Goal: Information Seeking & Learning: Check status

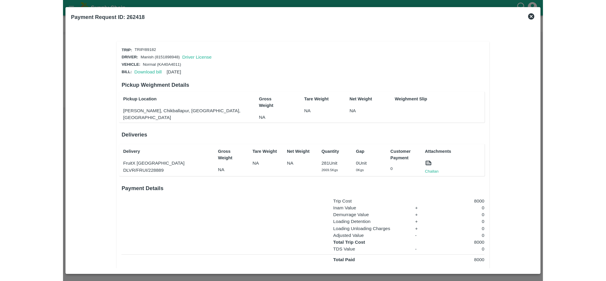
scroll to position [14, 0]
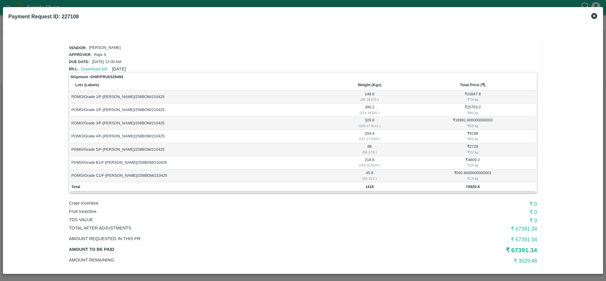
click at [591, 15] on icon at bounding box center [594, 15] width 7 height 7
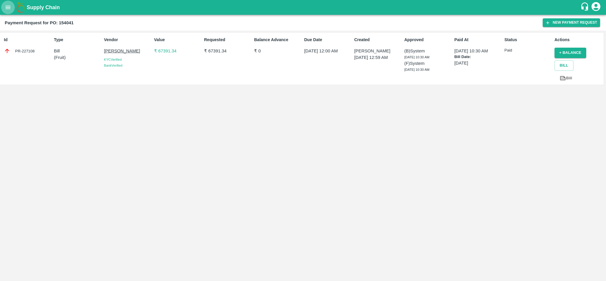
click at [9, 6] on icon "open drawer" at bounding box center [8, 7] width 5 height 3
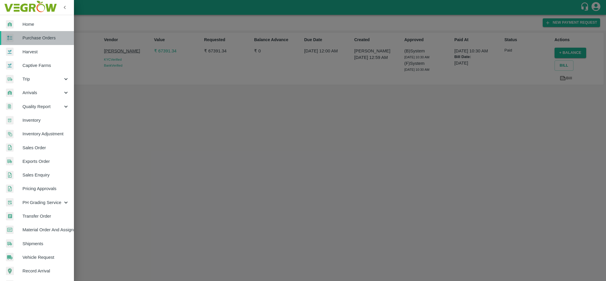
click at [45, 43] on link "Purchase Orders" at bounding box center [37, 38] width 74 height 14
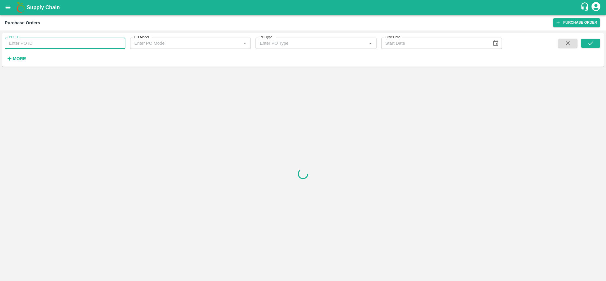
click at [55, 44] on input "PO ID" at bounding box center [65, 43] width 121 height 11
paste input "178834"
click at [595, 46] on button "submit" at bounding box center [590, 43] width 19 height 9
click at [595, 41] on button "submit" at bounding box center [590, 43] width 19 height 9
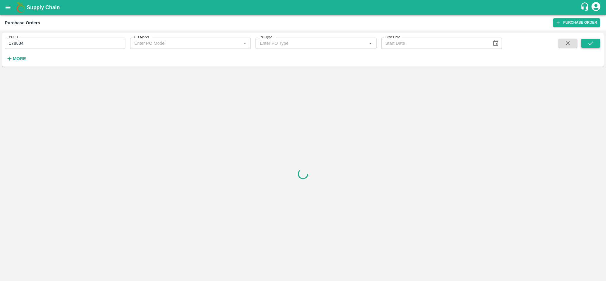
click at [595, 41] on button "submit" at bounding box center [590, 43] width 19 height 9
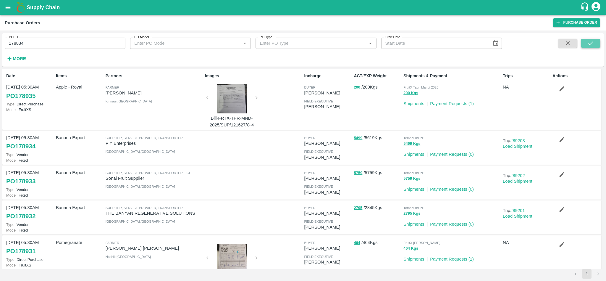
click at [592, 41] on icon "submit" at bounding box center [590, 43] width 7 height 7
click at [593, 41] on icon "submit" at bounding box center [590, 43] width 7 height 7
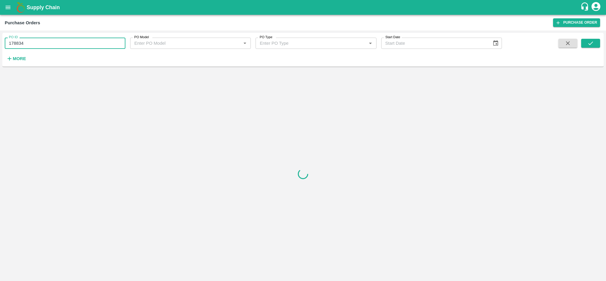
click at [55, 46] on input "178834" at bounding box center [65, 43] width 121 height 11
click at [589, 46] on icon "submit" at bounding box center [590, 43] width 7 height 7
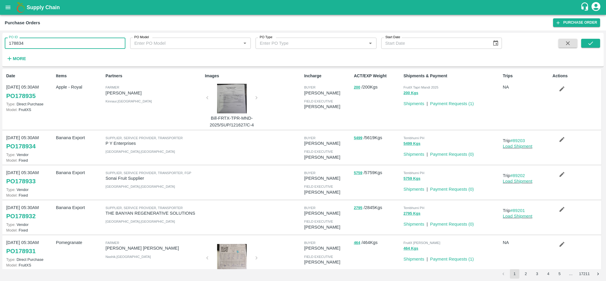
click at [54, 42] on input "178834" at bounding box center [65, 43] width 121 height 11
paste input "text"
click at [589, 44] on icon "submit" at bounding box center [590, 43] width 5 height 4
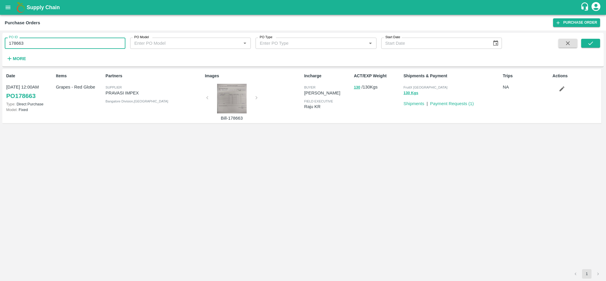
click at [55, 46] on input "178663" at bounding box center [65, 43] width 121 height 11
paste input "text"
click at [594, 45] on button "submit" at bounding box center [590, 43] width 19 height 9
click at [47, 46] on input "178665" at bounding box center [65, 43] width 121 height 11
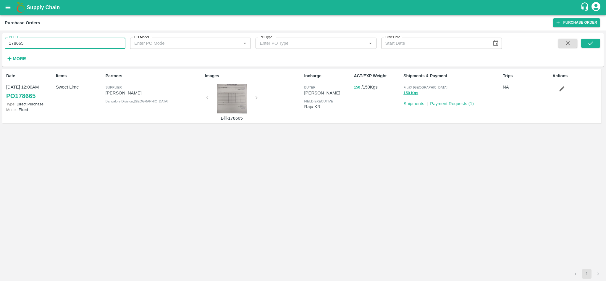
click at [47, 46] on input "178665" at bounding box center [65, 43] width 121 height 11
paste input "text"
click at [590, 44] on icon "submit" at bounding box center [590, 43] width 5 height 4
click at [62, 45] on input "178925" at bounding box center [65, 43] width 121 height 11
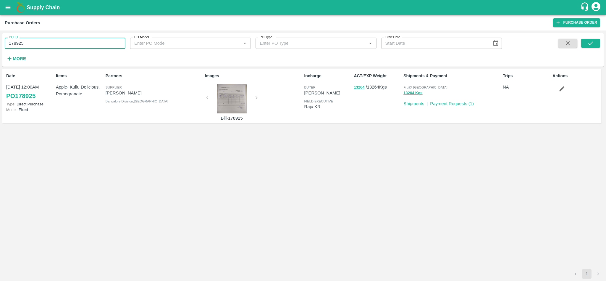
paste input "text"
type input "178793"
click at [595, 44] on button "submit" at bounding box center [590, 43] width 19 height 9
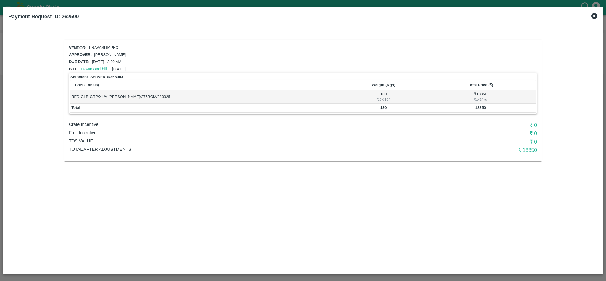
click at [92, 67] on link "Download bill" at bounding box center [94, 69] width 26 height 5
click at [91, 67] on link "Download bill" at bounding box center [94, 69] width 26 height 5
